Goal: Task Accomplishment & Management: Manage account settings

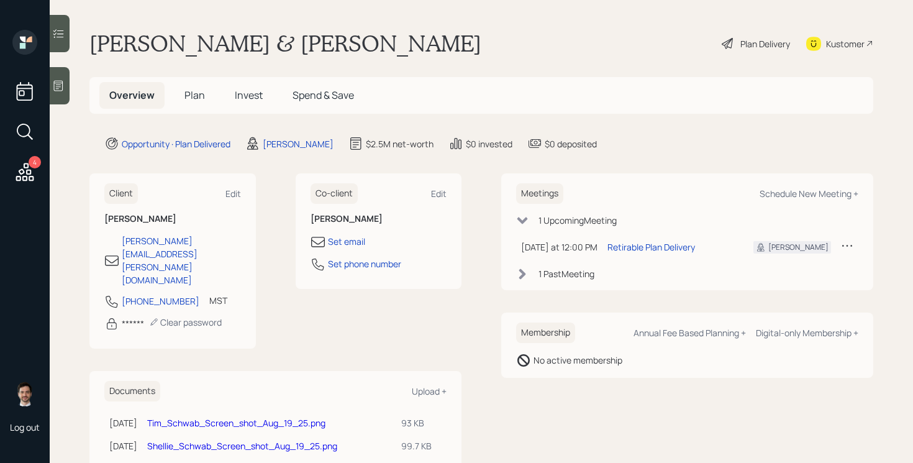
click at [754, 45] on div "Plan Delivery" at bounding box center [765, 43] width 50 height 13
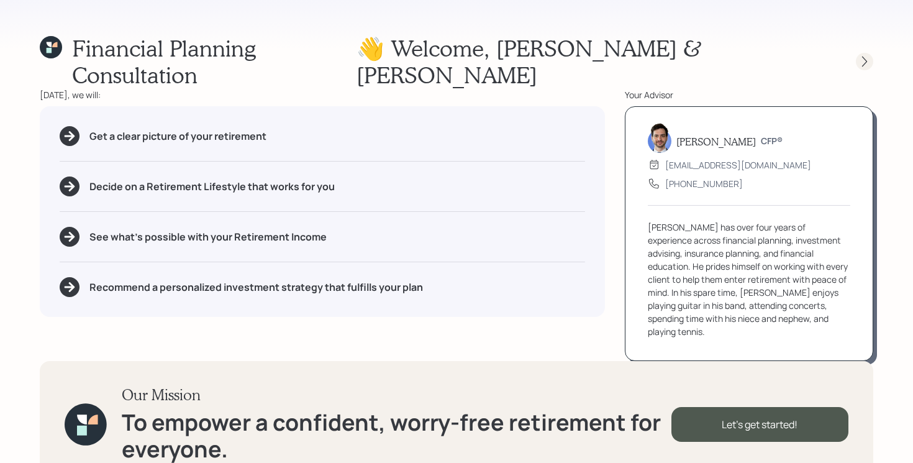
click at [864, 55] on div at bounding box center [864, 61] width 17 height 17
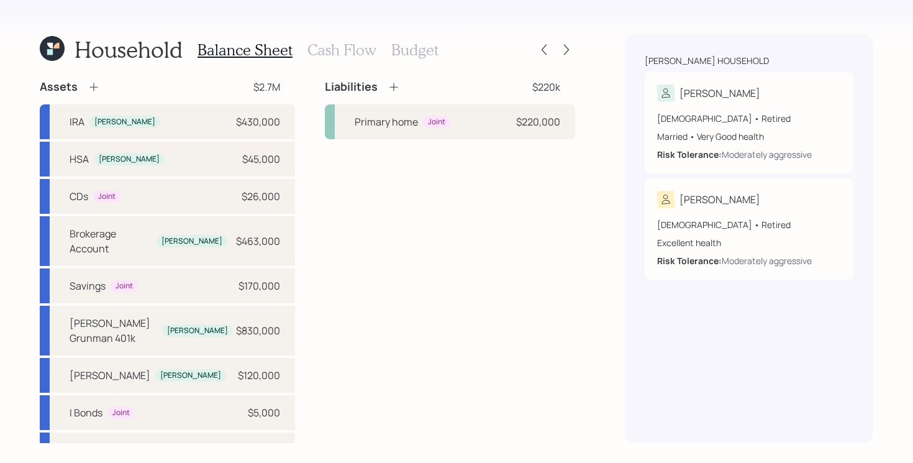
scroll to position [32, 0]
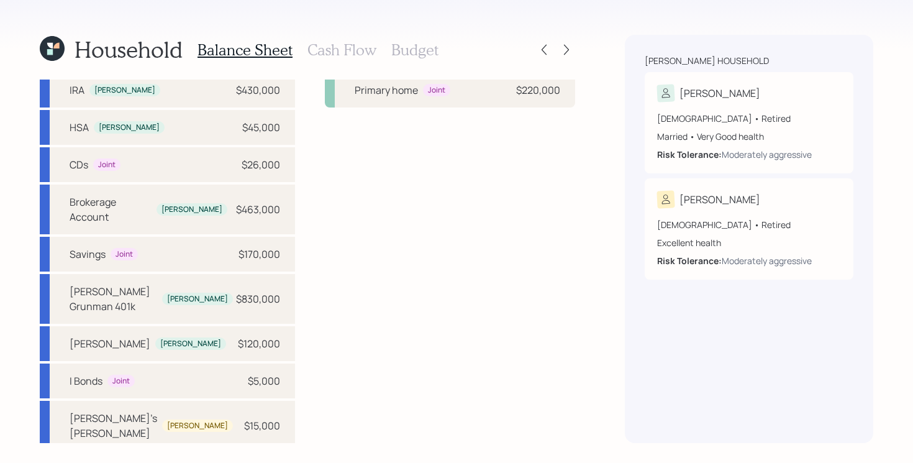
click at [60, 57] on icon at bounding box center [52, 48] width 25 height 25
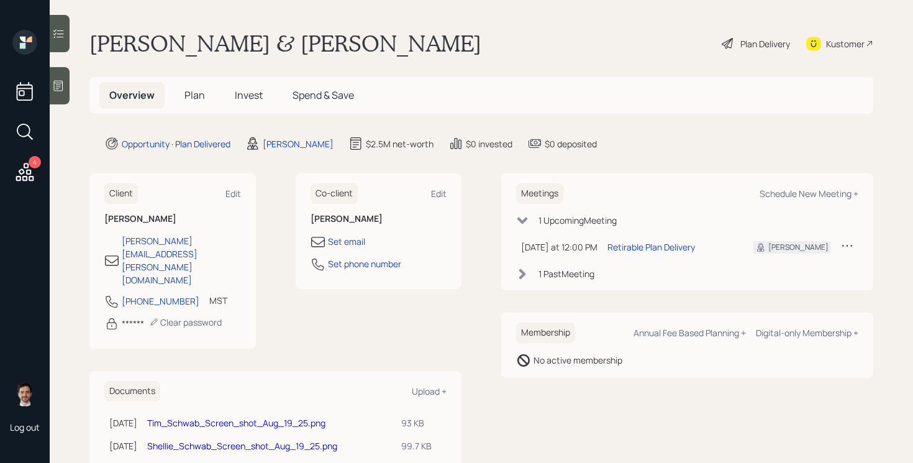
click at [184, 96] on span "Plan" at bounding box center [194, 95] width 20 height 14
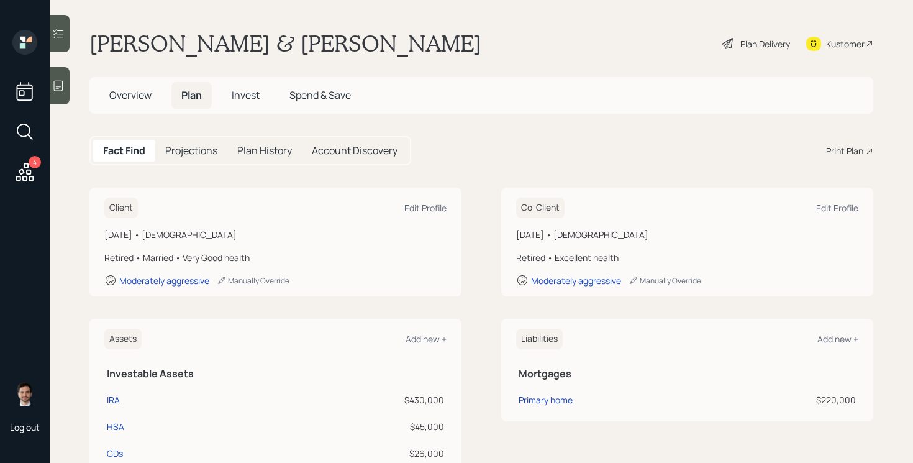
click at [756, 38] on div "Plan Delivery" at bounding box center [765, 43] width 50 height 13
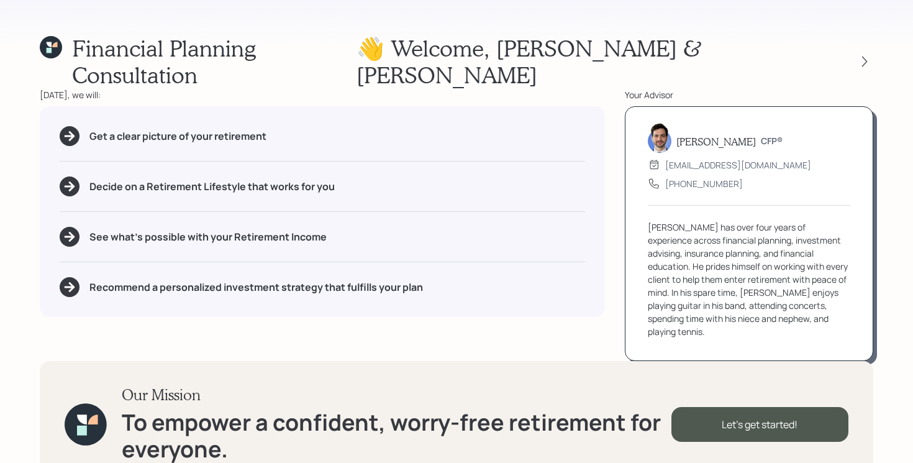
click at [850, 53] on div at bounding box center [853, 61] width 40 height 17
click at [863, 55] on icon at bounding box center [864, 61] width 12 height 12
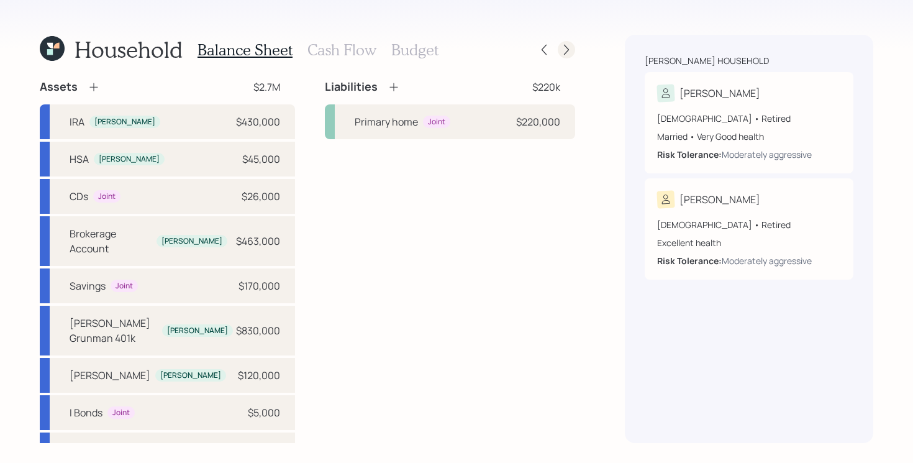
click at [570, 50] on icon at bounding box center [566, 49] width 12 height 12
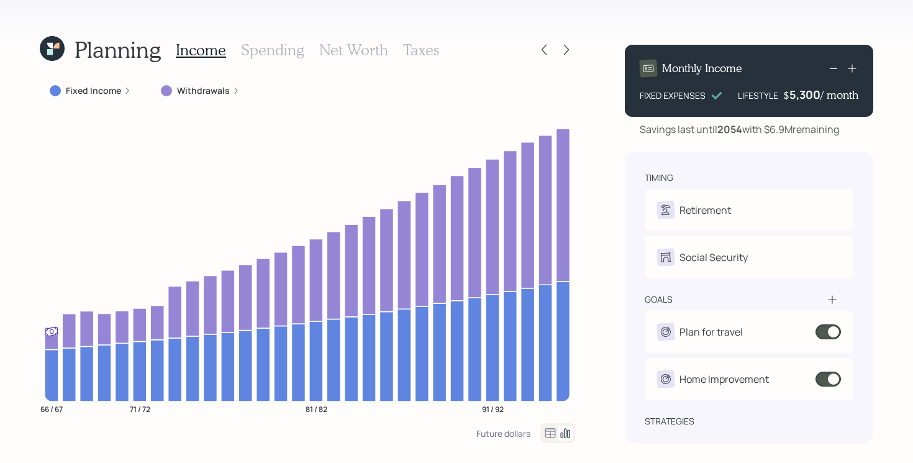
click at [570, 50] on icon at bounding box center [566, 49] width 12 height 12
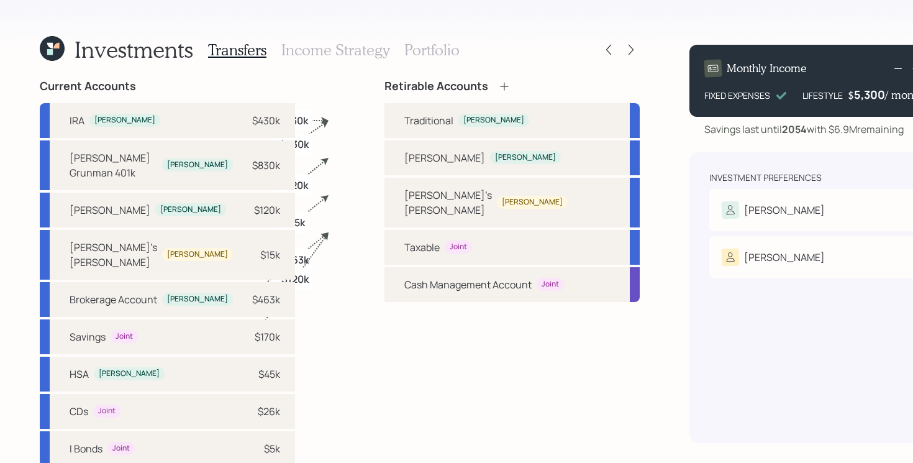
click at [437, 42] on h3 "Portfolio" at bounding box center [431, 50] width 55 height 18
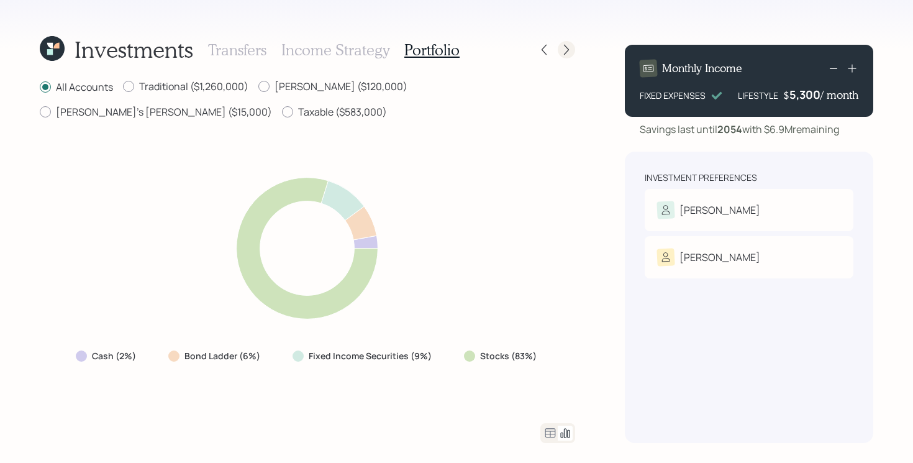
click at [567, 48] on icon at bounding box center [566, 50] width 5 height 11
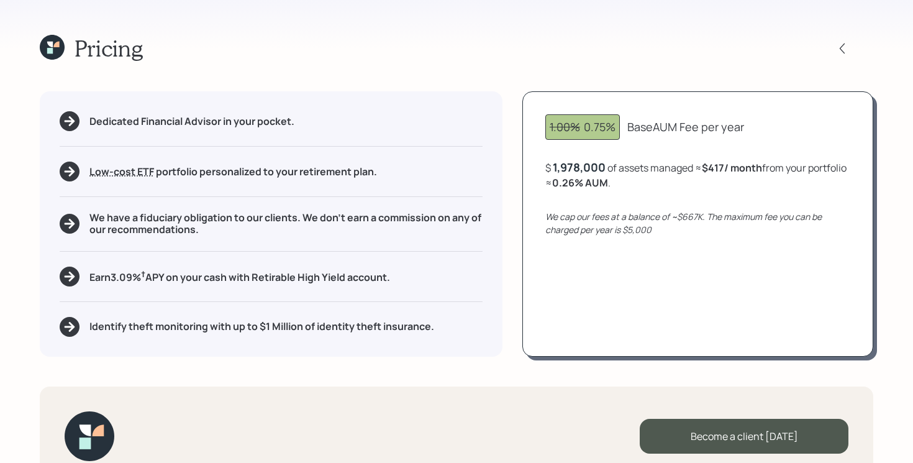
click at [48, 40] on icon at bounding box center [52, 47] width 25 height 25
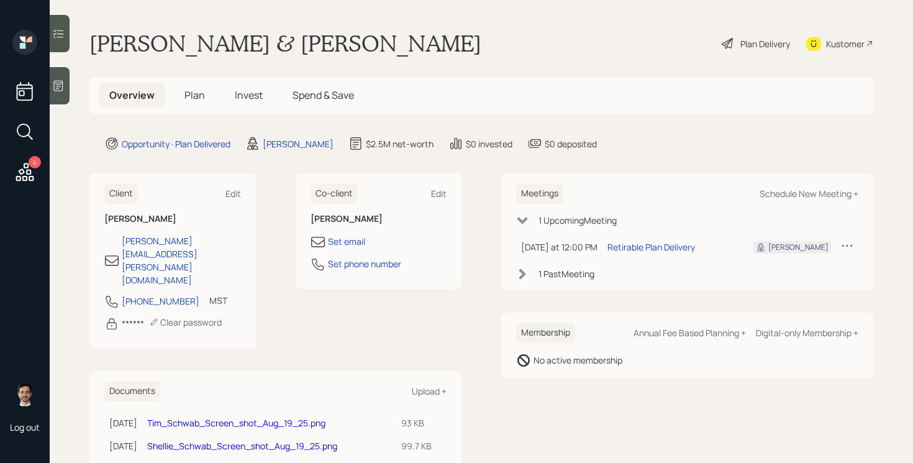
click at [199, 93] on span "Plan" at bounding box center [194, 95] width 20 height 14
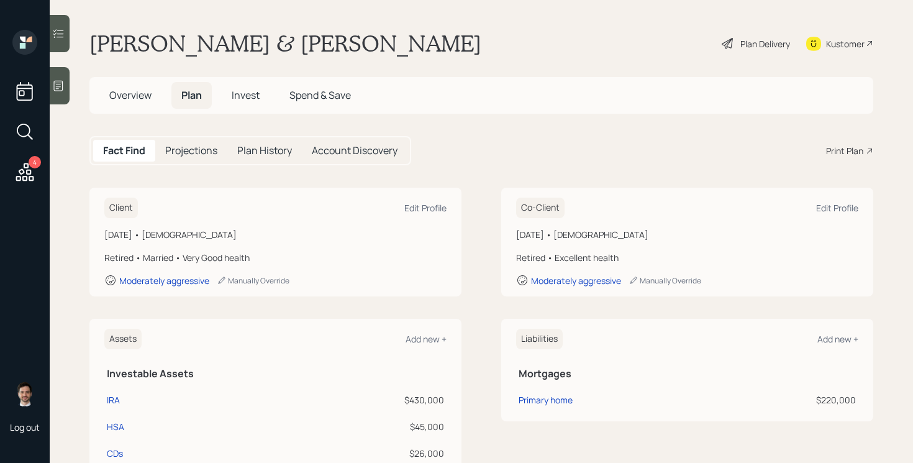
click at [142, 102] on span "Overview" at bounding box center [130, 95] width 42 height 14
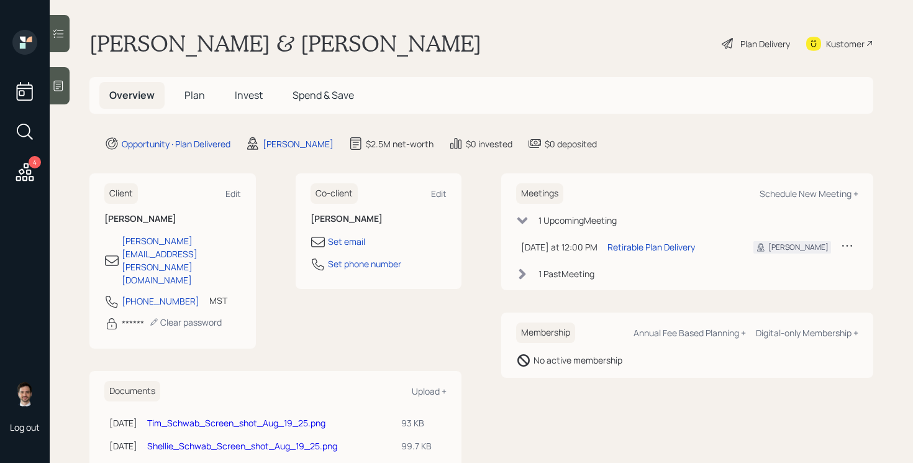
scroll to position [42, 0]
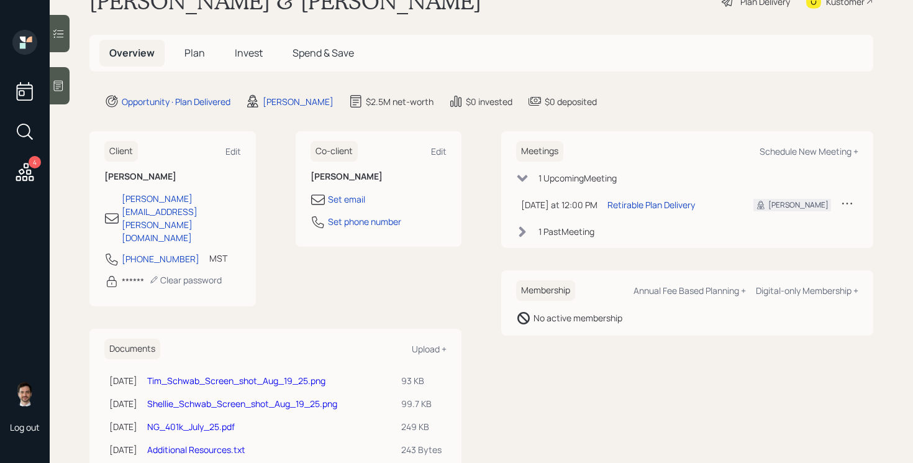
click at [230, 420] on link "NG_401k_July_25.pdf" at bounding box center [191, 426] width 88 height 12
